Goal: Information Seeking & Learning: Learn about a topic

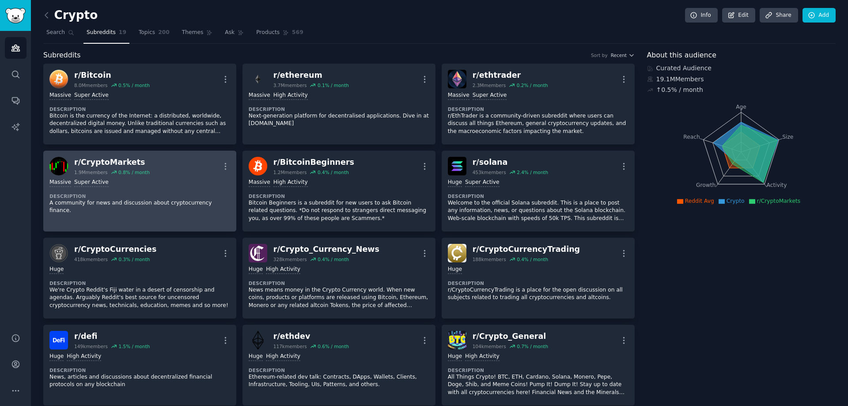
click at [193, 163] on div "r/ CryptoMarkets 1.9M members 0.8 % / month More" at bounding box center [139, 166] width 181 height 19
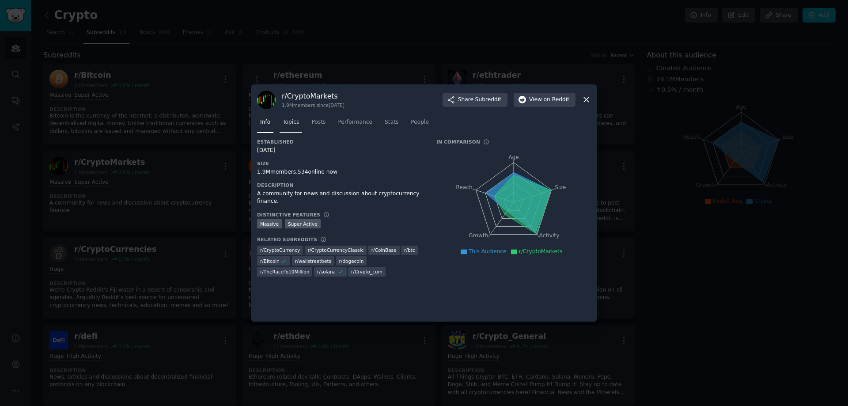
click at [296, 120] on span "Topics" at bounding box center [291, 122] width 16 height 8
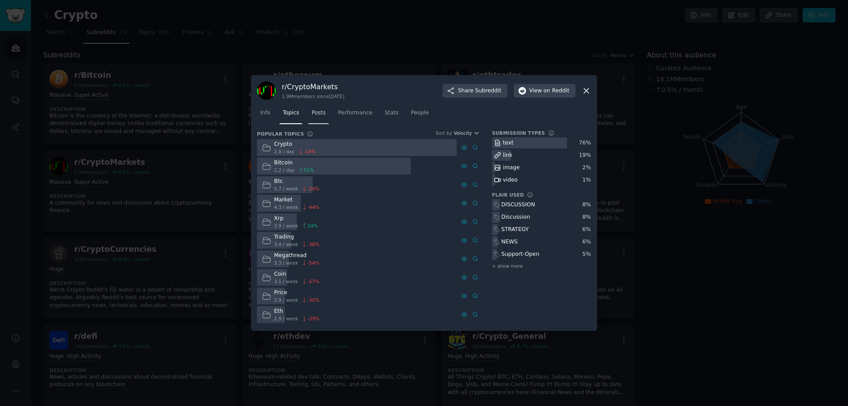
click at [319, 119] on link "Posts" at bounding box center [318, 115] width 20 height 18
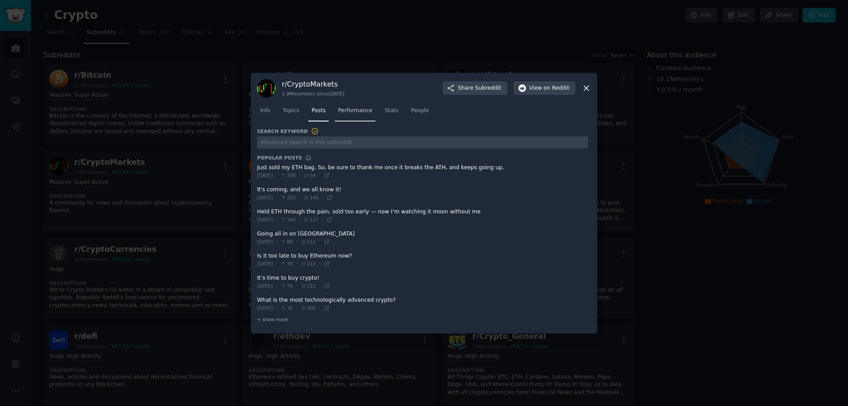
click at [346, 116] on link "Performance" at bounding box center [355, 113] width 41 height 18
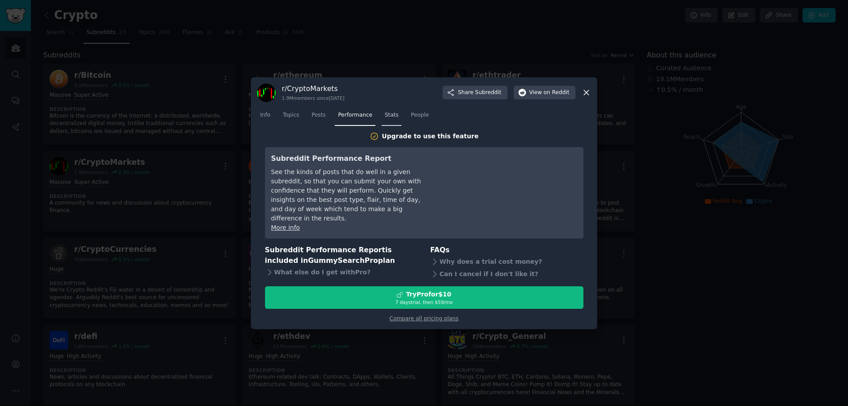
click at [385, 119] on span "Stats" at bounding box center [392, 115] width 14 height 8
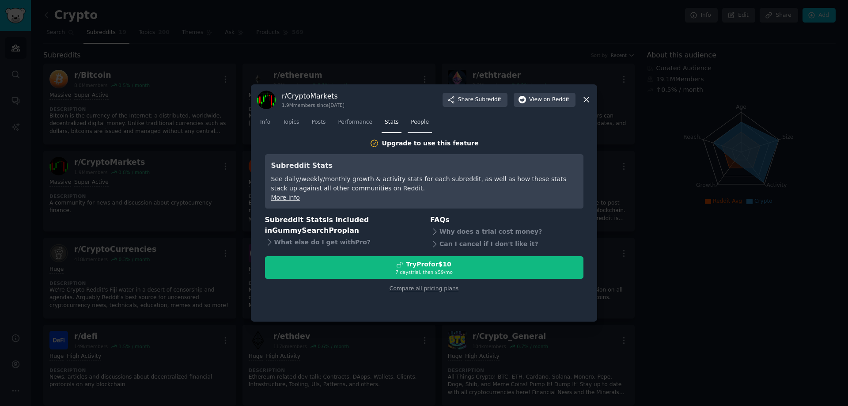
click at [415, 125] on span "People" at bounding box center [420, 122] width 18 height 8
click at [588, 100] on icon at bounding box center [586, 99] width 9 height 9
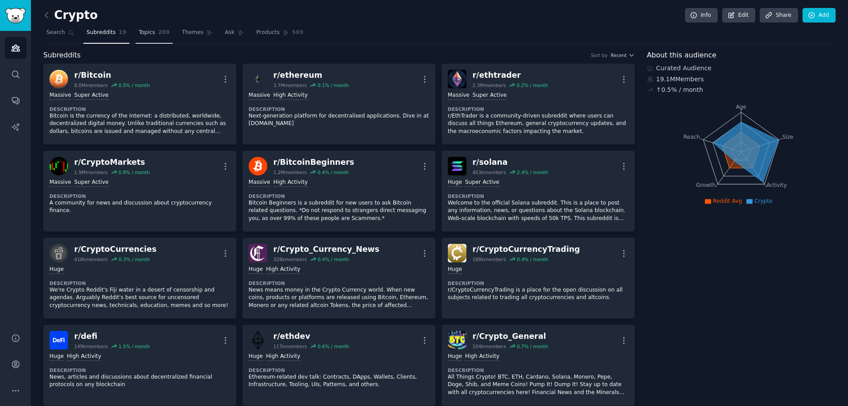
click at [158, 34] on span "200" at bounding box center [163, 33] width 11 height 8
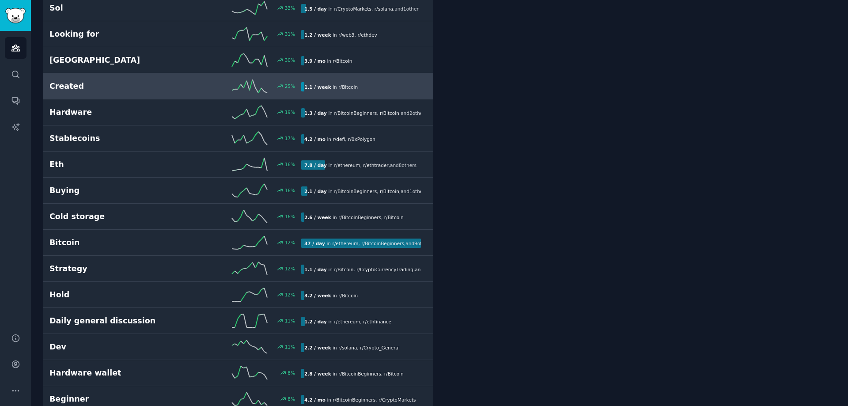
scroll to position [663, 0]
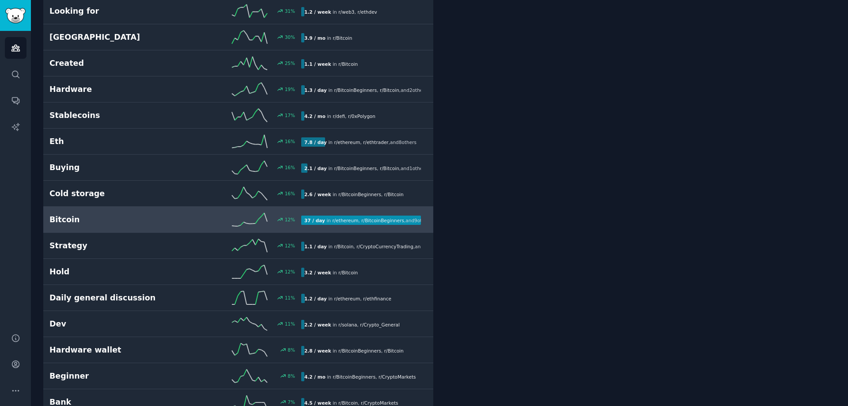
click at [120, 222] on h2 "Bitcoin" at bounding box center [112, 219] width 126 height 11
